Goal: Ask a question

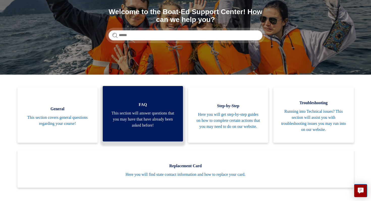
scroll to position [59, 0]
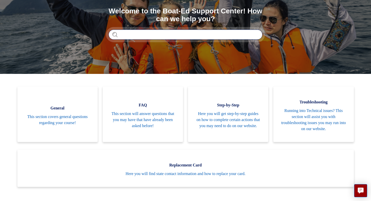
click at [130, 35] on input "Search" at bounding box center [186, 35] width 154 height 10
type input "**********"
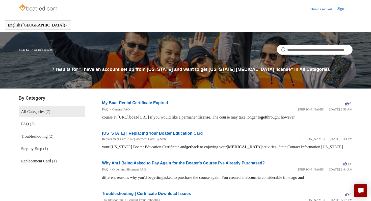
click at [320, 10] on link "Submit a request" at bounding box center [323, 9] width 29 height 5
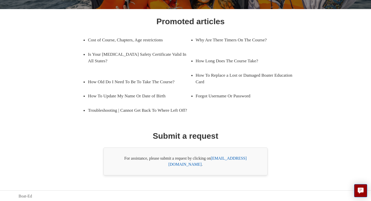
scroll to position [71, 0]
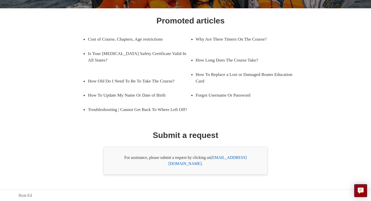
click at [225, 161] on link "[EMAIL_ADDRESS][DOMAIN_NAME]" at bounding box center [207, 161] width 78 height 10
